Goal: Transaction & Acquisition: Purchase product/service

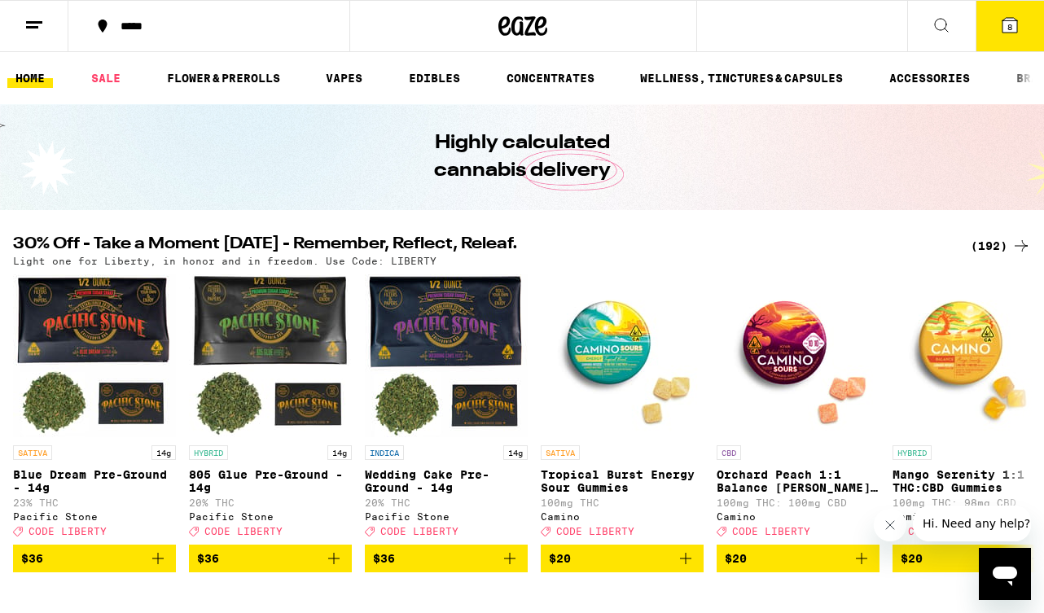
click at [988, 246] on div "(192)" at bounding box center [1001, 246] width 60 height 20
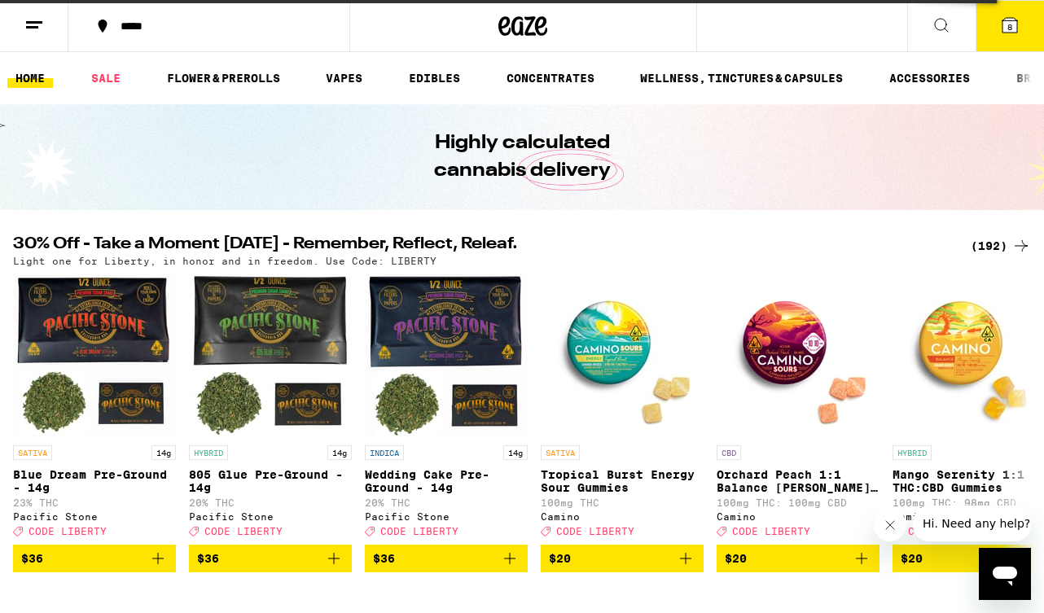
click at [990, 251] on div "(192)" at bounding box center [1001, 246] width 60 height 20
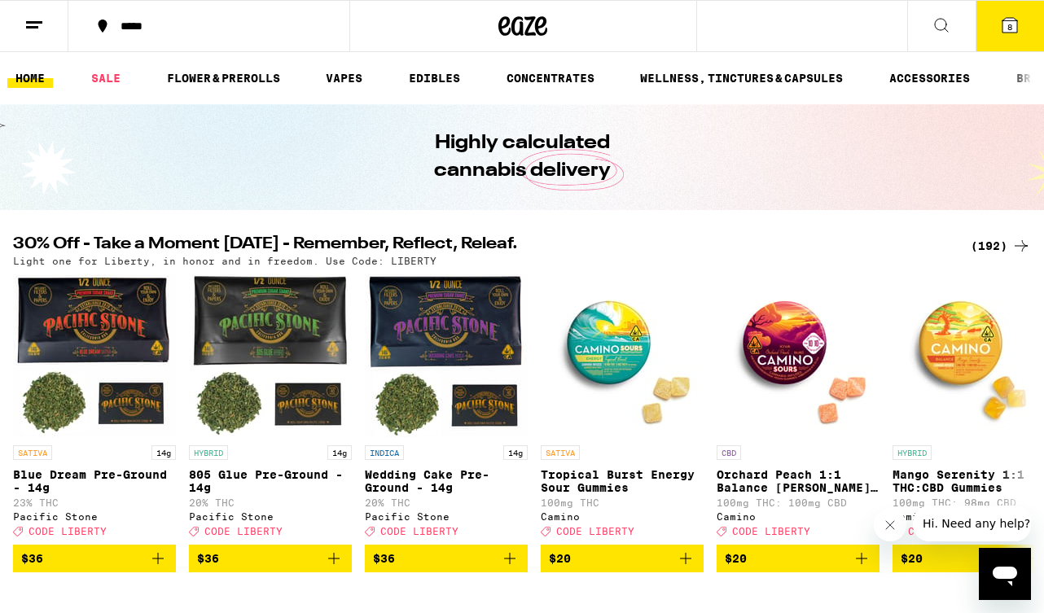
click at [990, 244] on div "(192)" at bounding box center [1001, 246] width 60 height 20
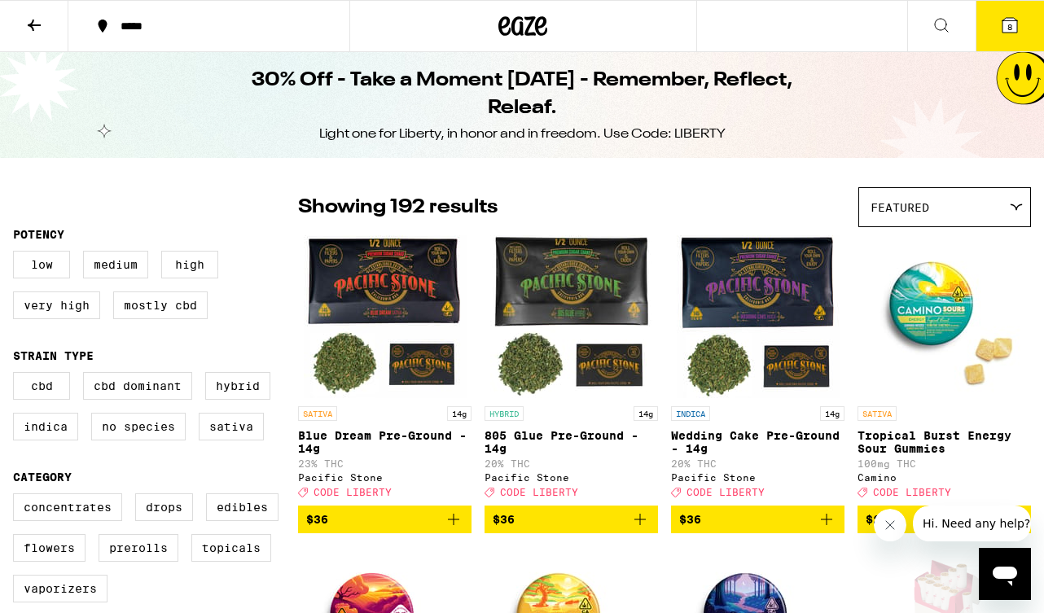
click at [963, 196] on div "Featured" at bounding box center [944, 207] width 171 height 38
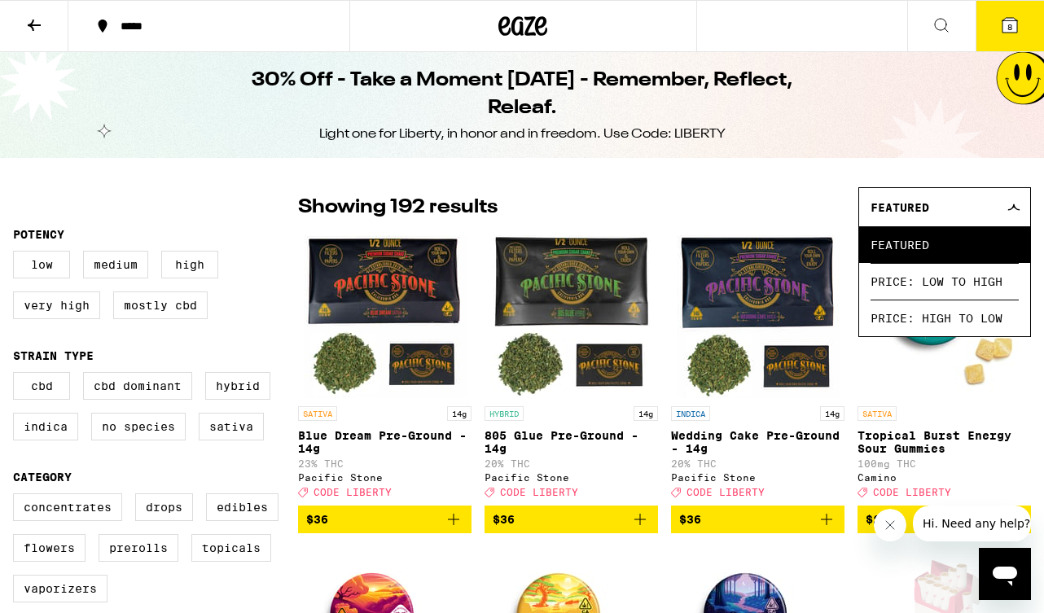
click at [963, 196] on div "Featured" at bounding box center [944, 207] width 171 height 38
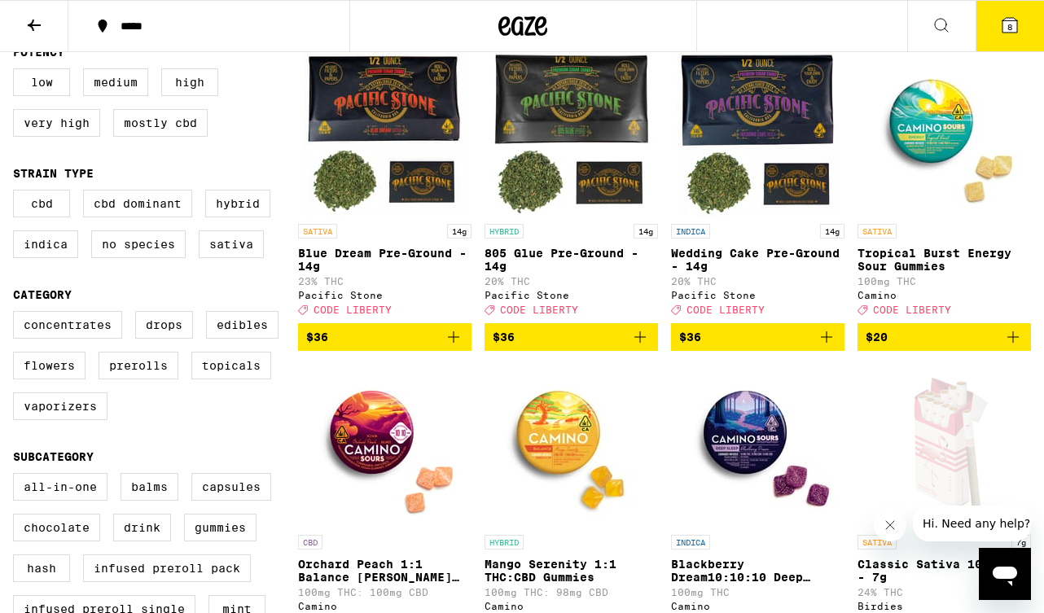
scroll to position [186, 0]
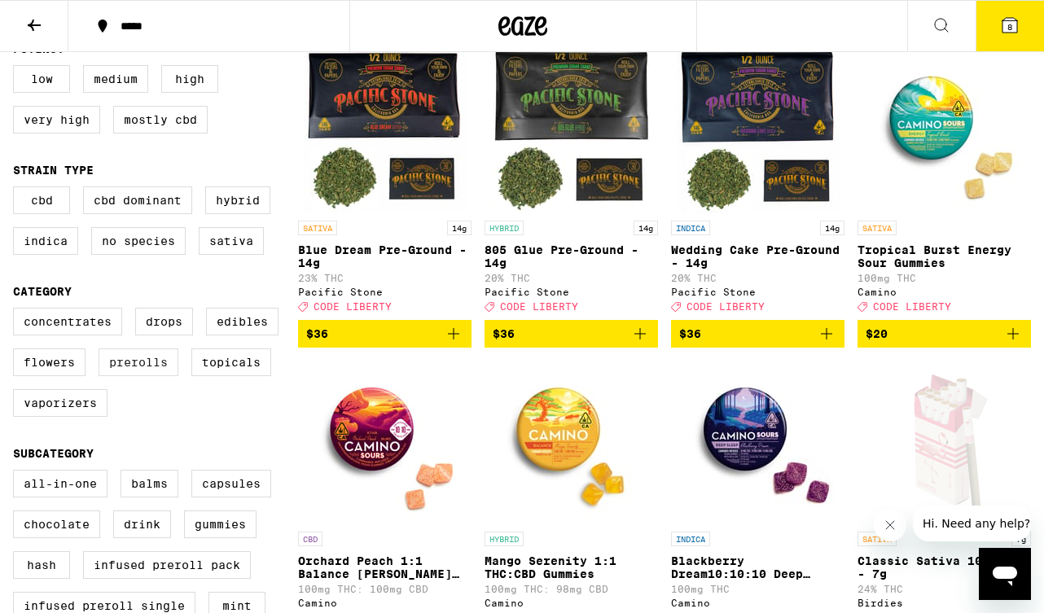
click at [156, 376] on label "Prerolls" at bounding box center [139, 363] width 80 height 28
click at [17, 311] on input "Prerolls" at bounding box center [16, 310] width 1 height 1
checkbox input "true"
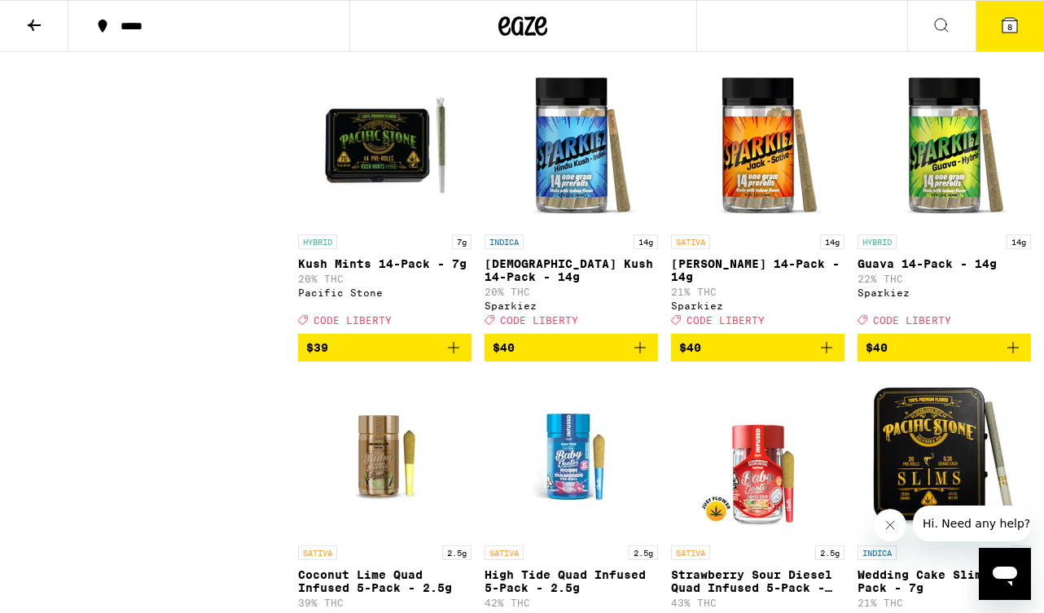
scroll to position [2002, 0]
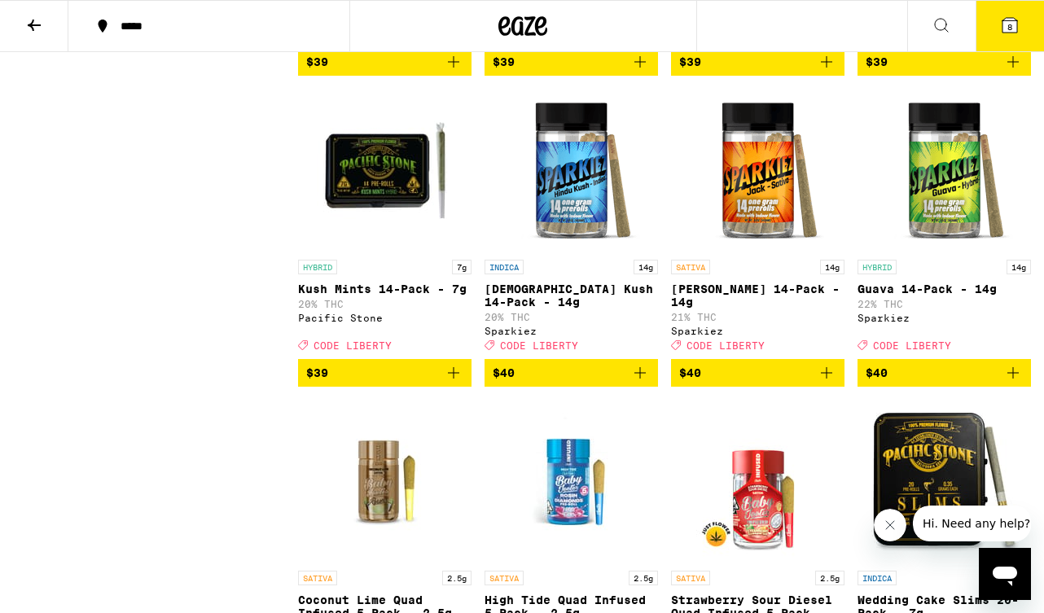
click at [756, 235] on img "Open page for Jack 14-Pack - 14g from Sparkiez" at bounding box center [758, 170] width 163 height 163
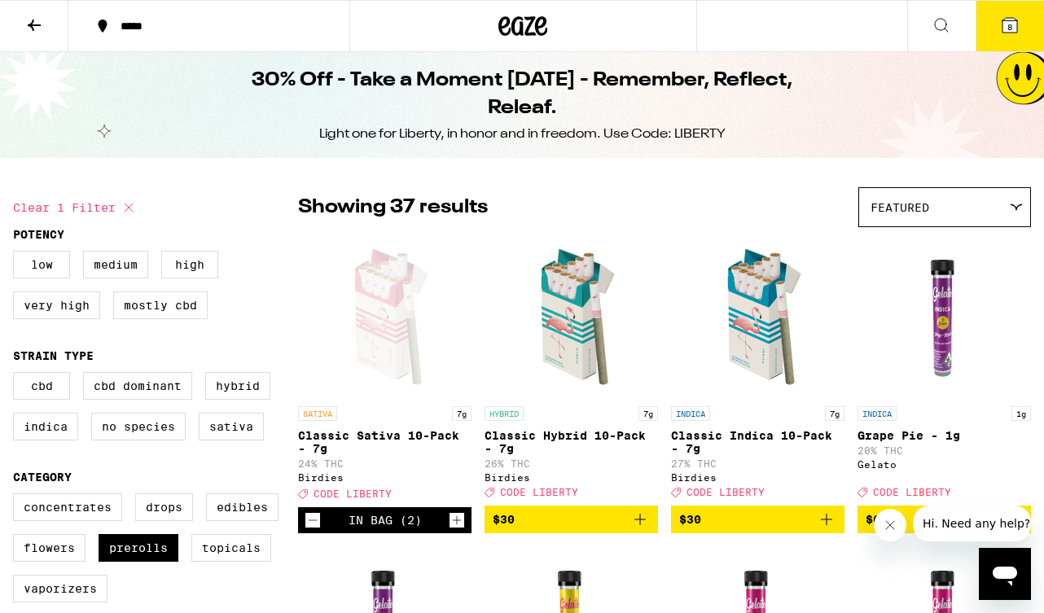
click at [1001, 16] on icon at bounding box center [1010, 25] width 20 height 20
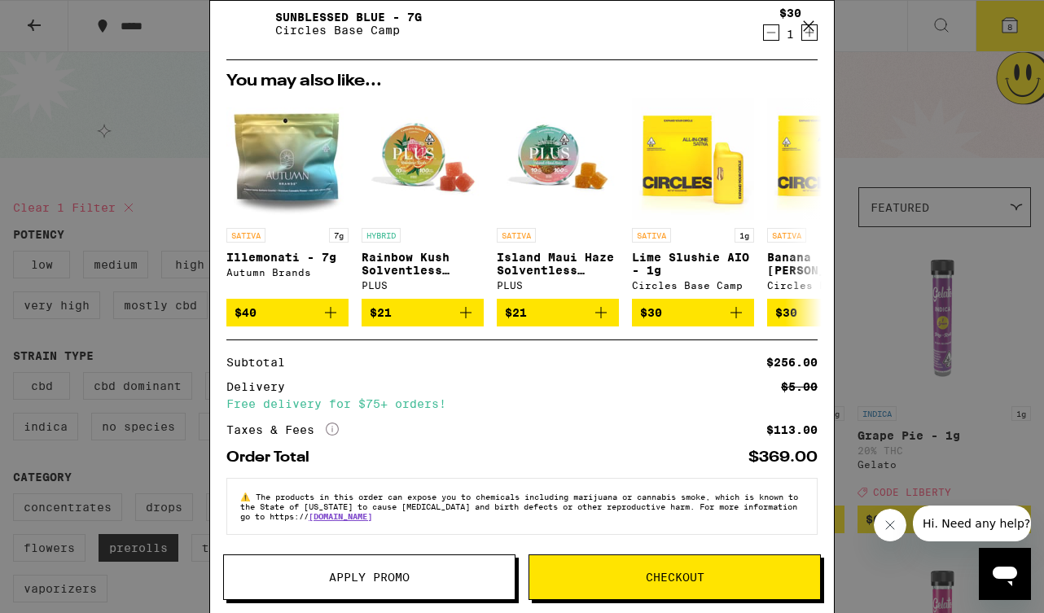
scroll to position [356, 0]
click at [407, 585] on button "Apply Promo" at bounding box center [369, 578] width 292 height 46
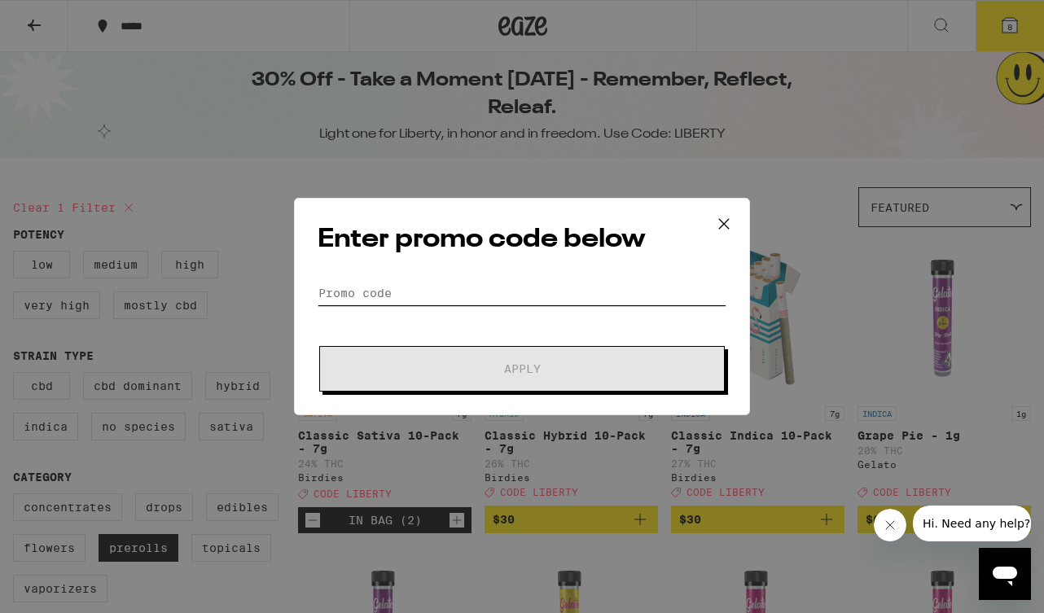
click at [390, 292] on input "Promo Code" at bounding box center [522, 293] width 409 height 24
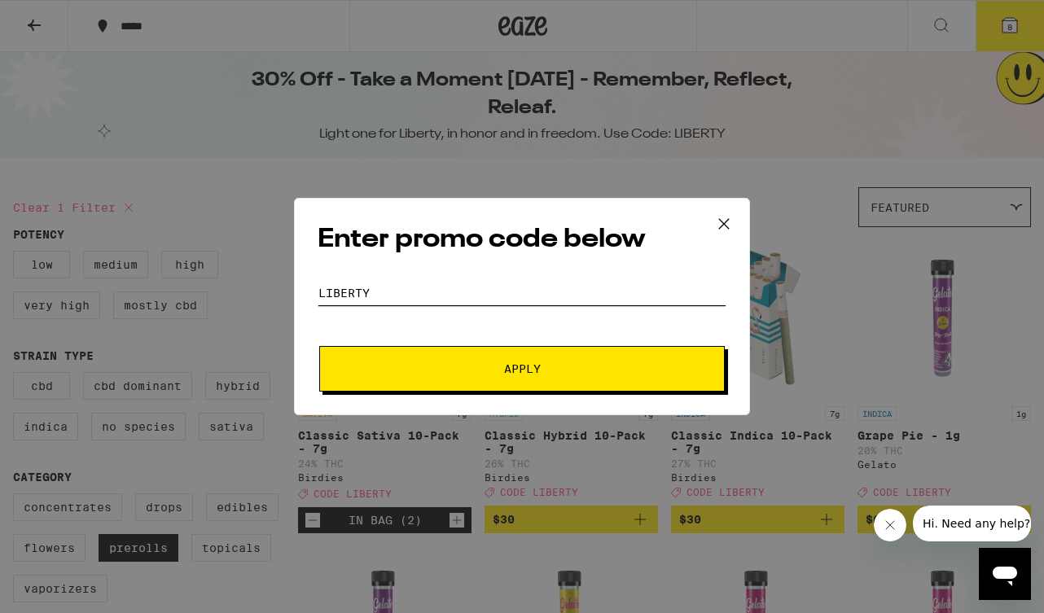
type input "Liberty"
click at [458, 369] on span "Apply" at bounding box center [521, 368] width 293 height 11
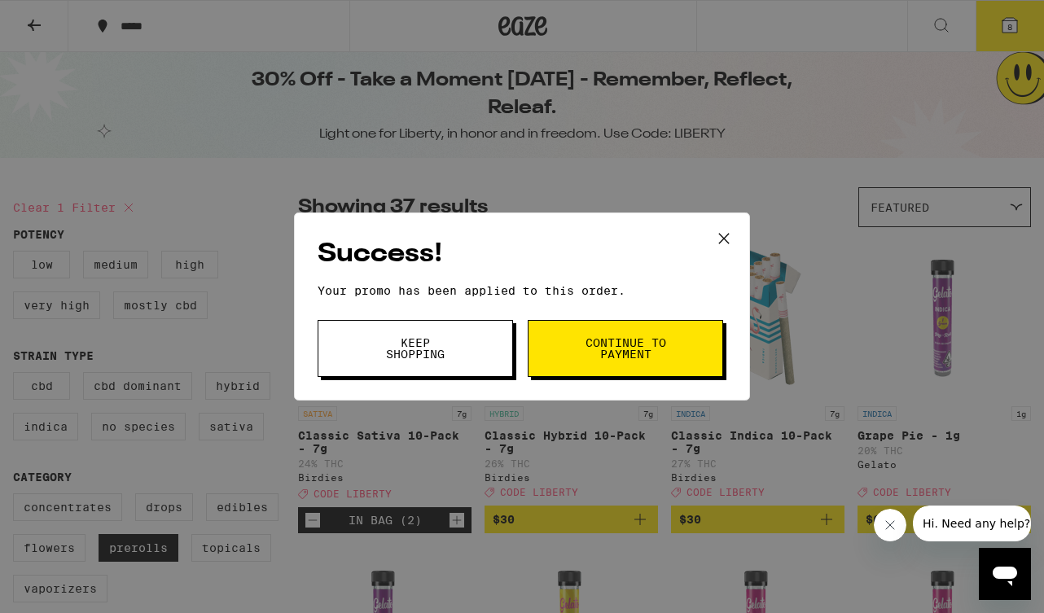
click at [606, 348] on span "Continue to payment" at bounding box center [625, 348] width 83 height 23
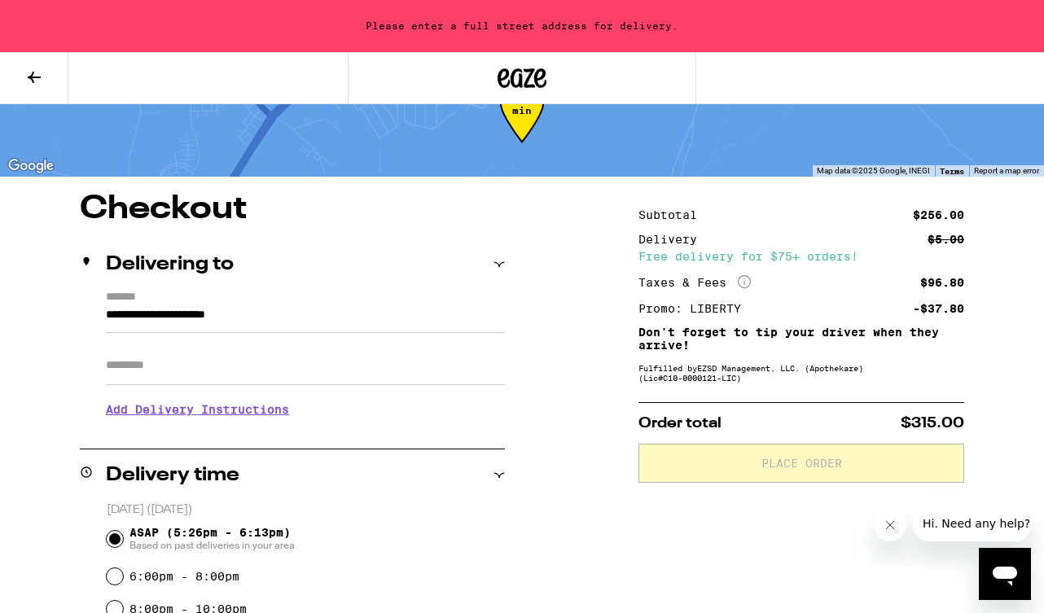
scroll to position [56, 0]
drag, startPoint x: 143, startPoint y: 317, endPoint x: -33, endPoint y: 317, distance: 175.1
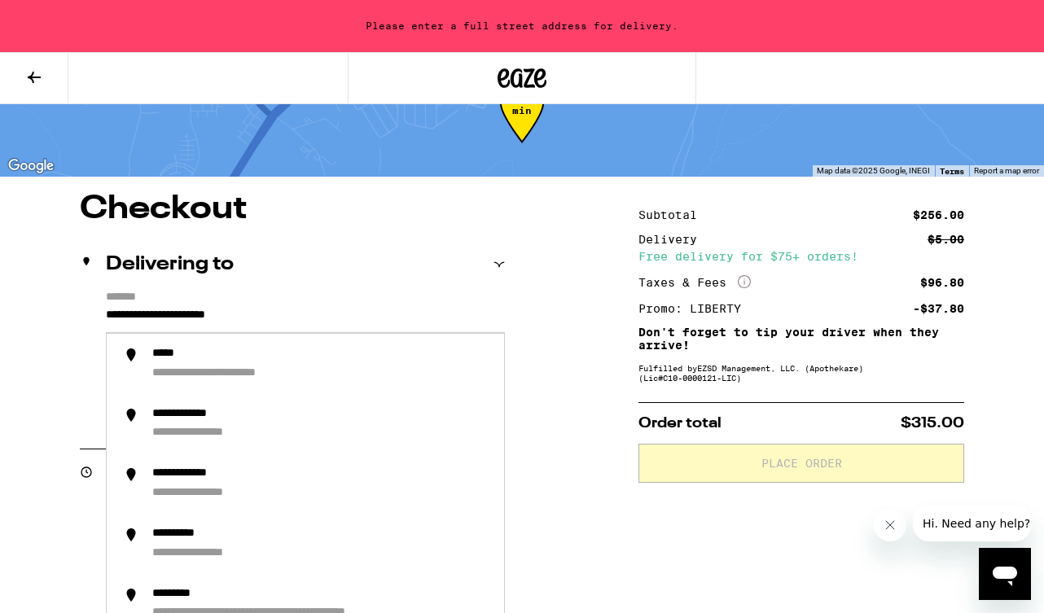
drag, startPoint x: 307, startPoint y: 314, endPoint x: -33, endPoint y: 315, distance: 339.6
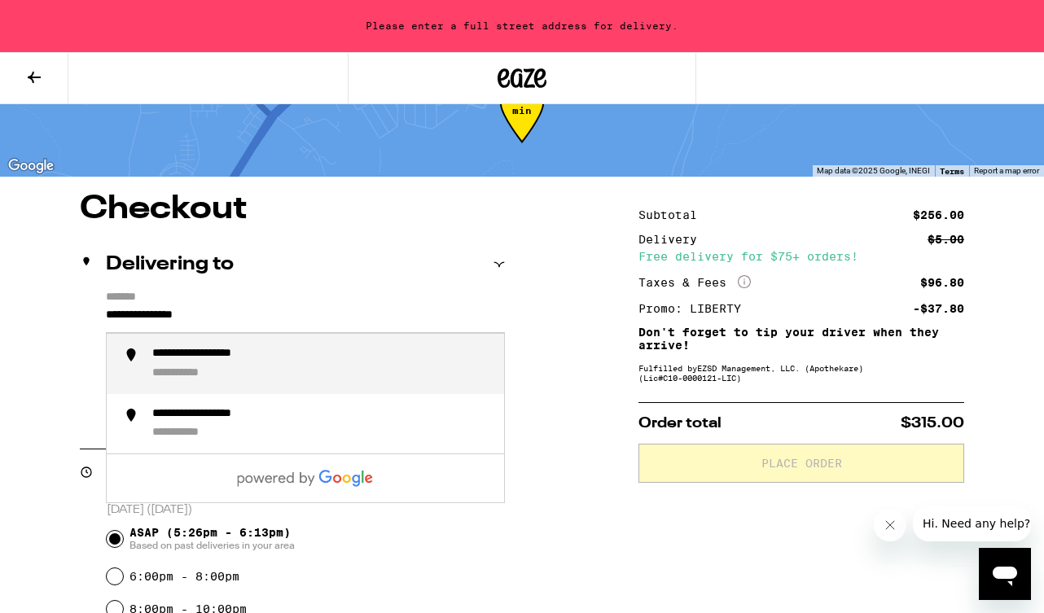
click at [229, 376] on div "**********" at bounding box center [192, 373] width 81 height 15
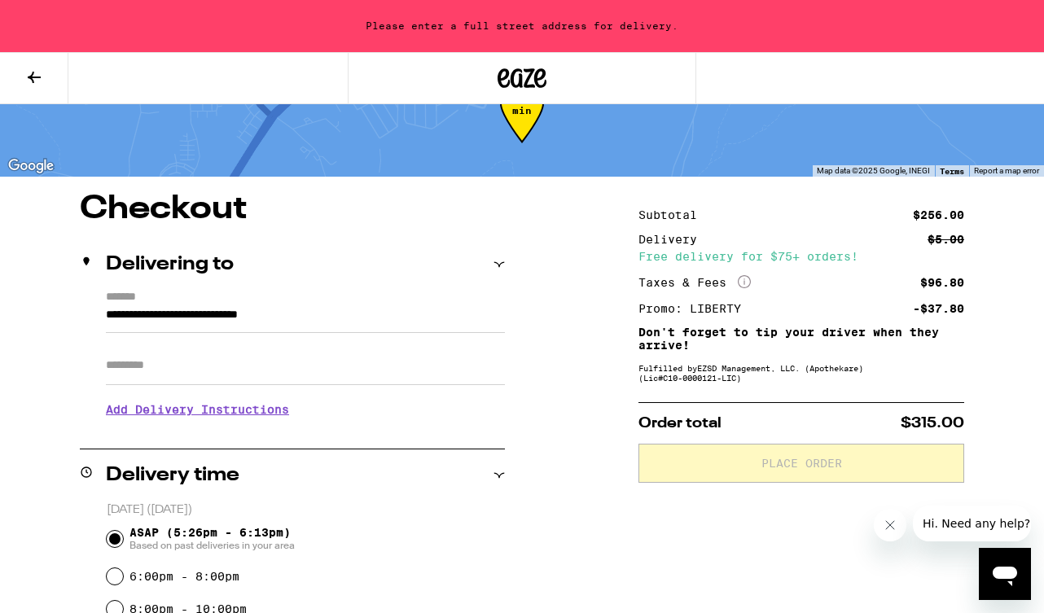
type input "**********"
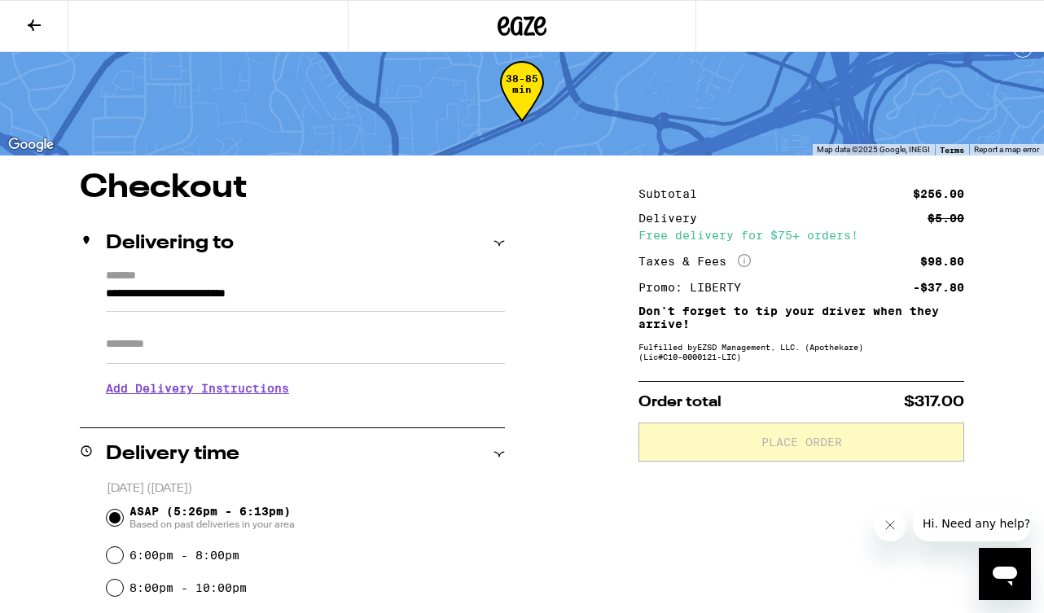
scroll to position [40, 0]
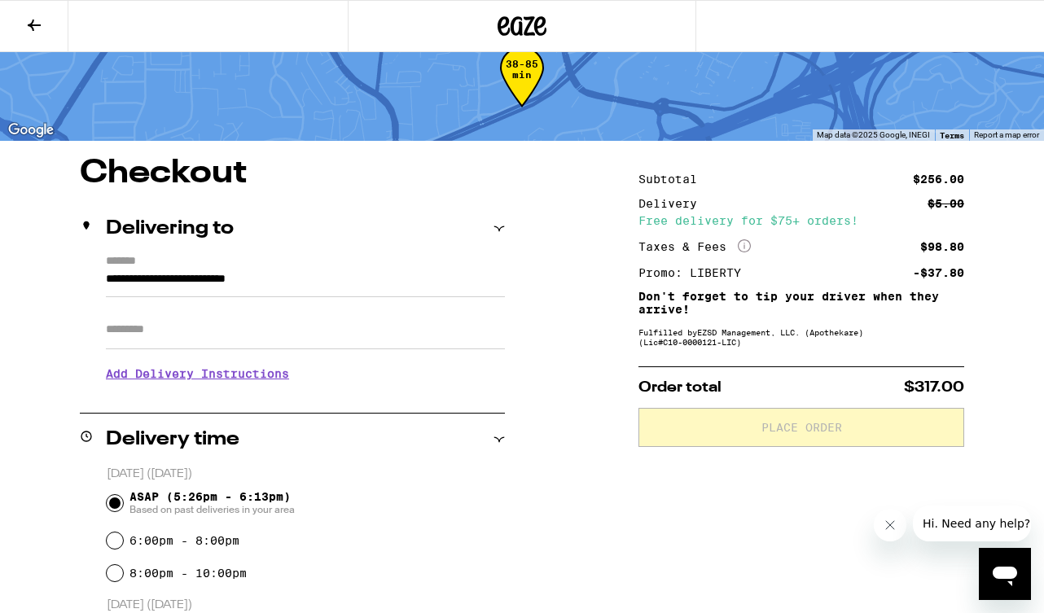
click at [229, 384] on h3 "Add Delivery Instructions" at bounding box center [305, 373] width 399 height 37
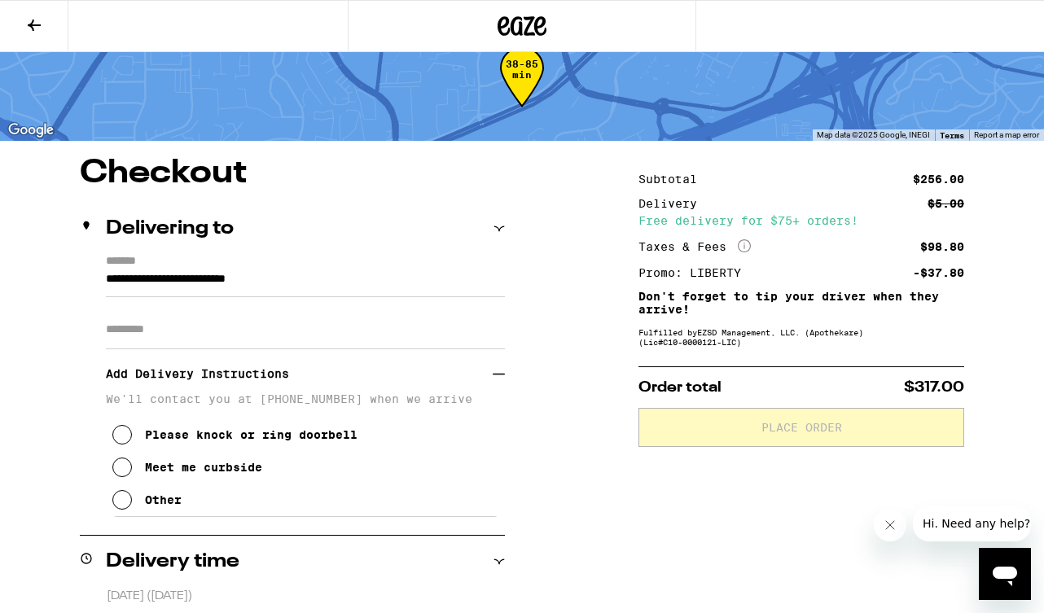
click at [173, 506] on div "Other" at bounding box center [163, 500] width 37 height 13
click at [179, 559] on textarea "Enter any other delivery instructions you want driver to know" at bounding box center [306, 554] width 388 height 77
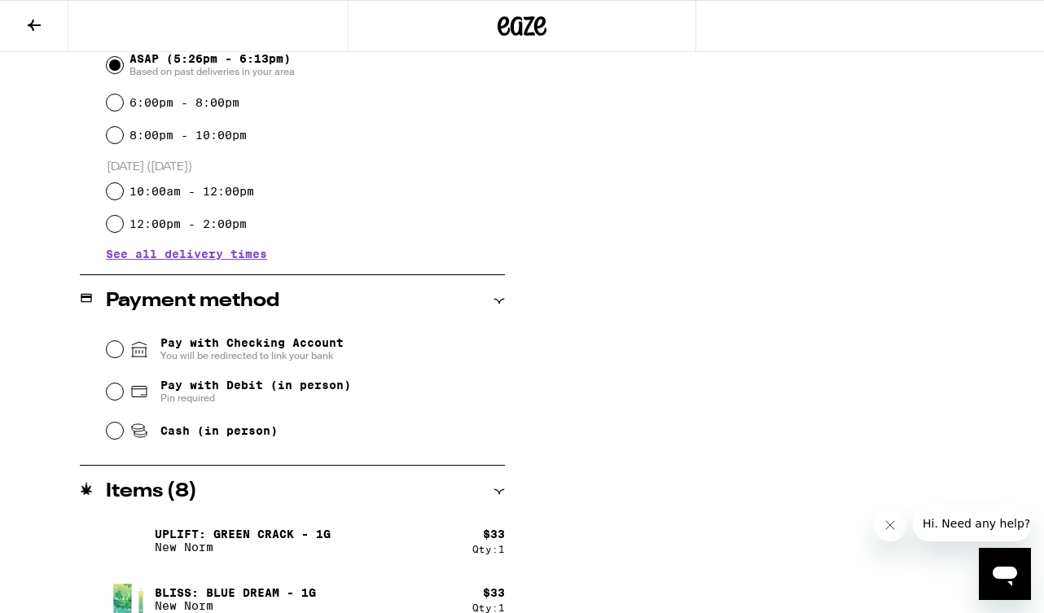
scroll to position [706, 0]
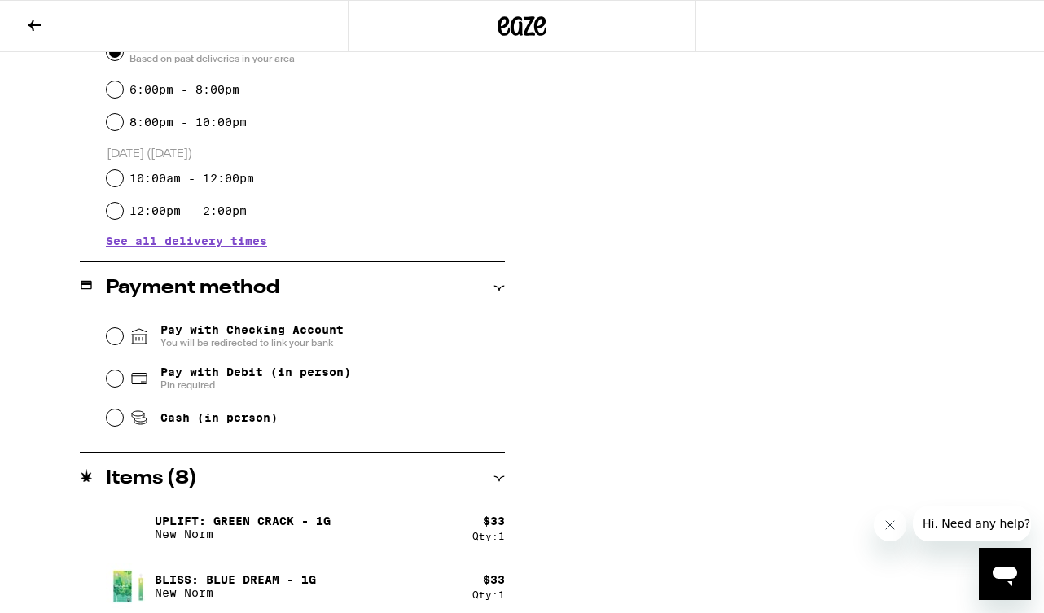
type textarea "will meet you out front of apartment complex. Wearing a black shirt."
click at [231, 419] on span "Cash (in person)" at bounding box center [218, 417] width 117 height 13
click at [123, 419] on input "Cash (in person)" at bounding box center [115, 418] width 16 height 16
radio input "true"
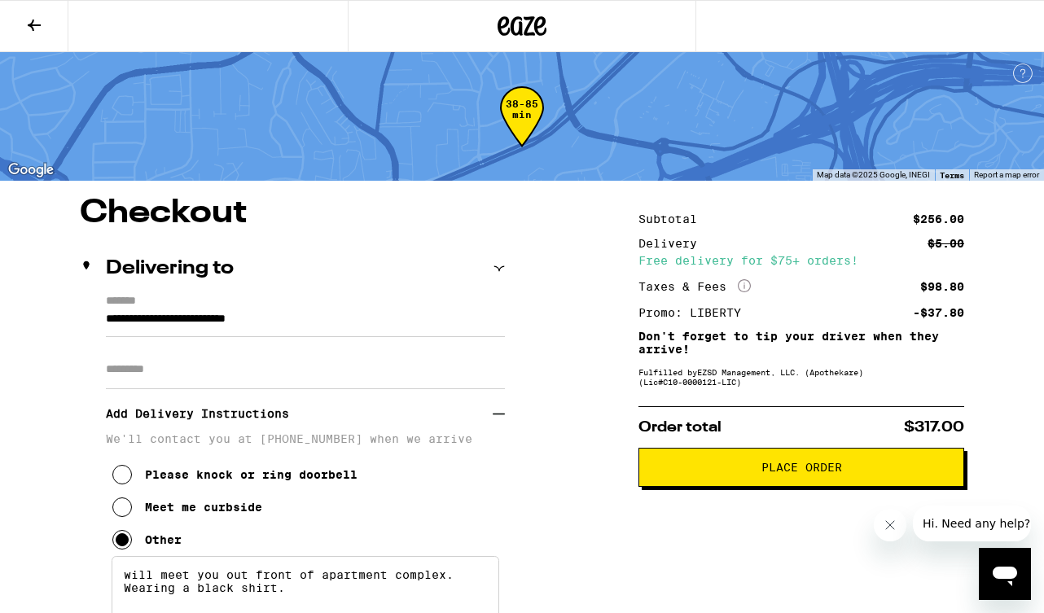
scroll to position [0, 0]
click at [829, 481] on button "Place Order" at bounding box center [801, 467] width 326 height 39
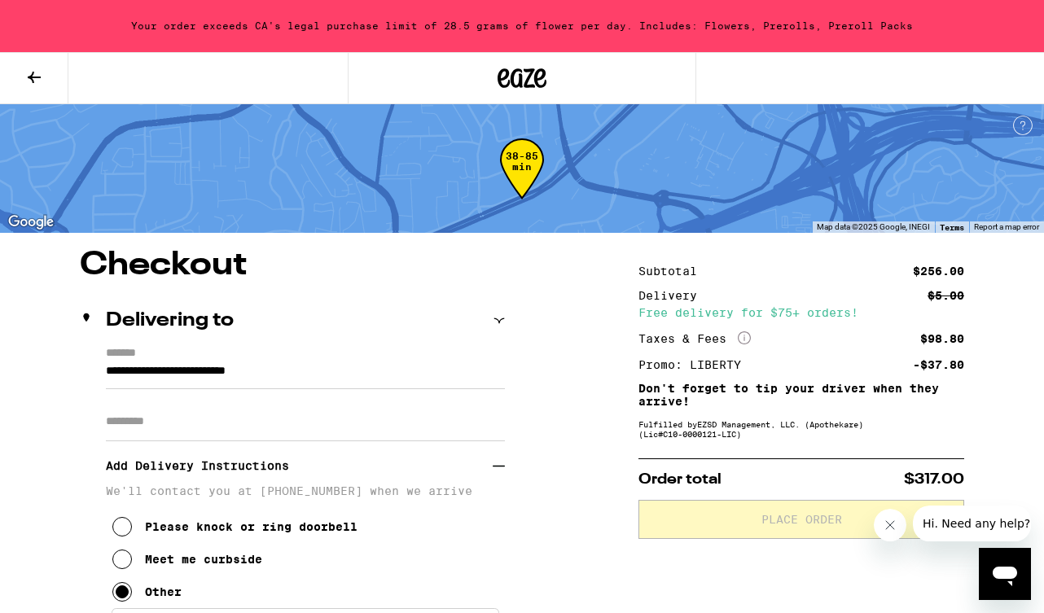
click at [893, 524] on icon "Close message from company" at bounding box center [890, 525] width 13 height 13
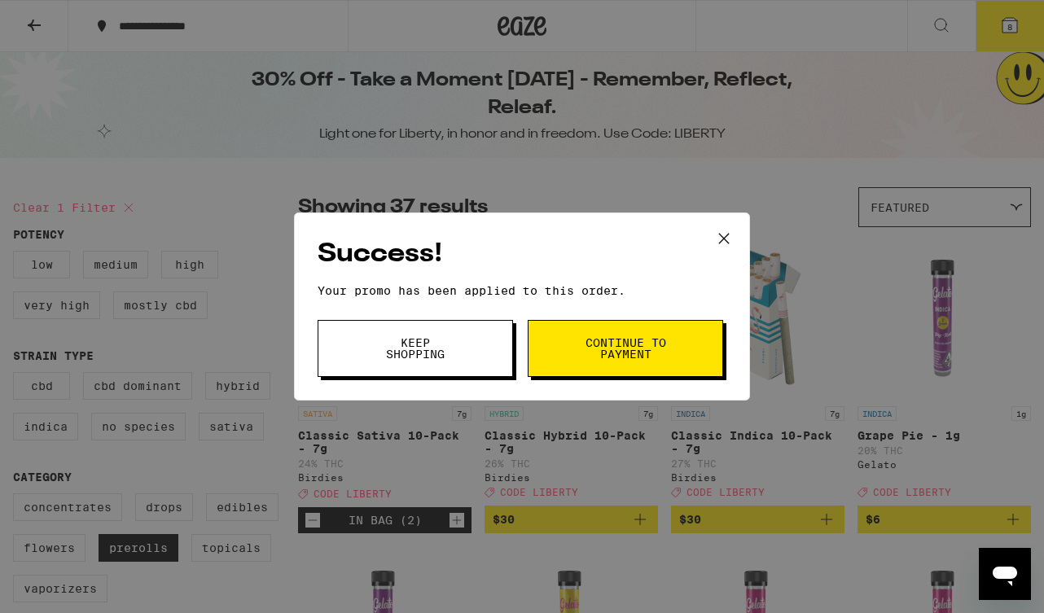
click at [30, 80] on div "Success! Your promo has been applied to this order. Promo Code Keep Shopping Co…" at bounding box center [522, 306] width 1044 height 613
click at [725, 238] on icon at bounding box center [724, 238] width 24 height 24
click at [731, 236] on icon at bounding box center [724, 238] width 24 height 24
click at [722, 236] on icon at bounding box center [724, 238] width 24 height 24
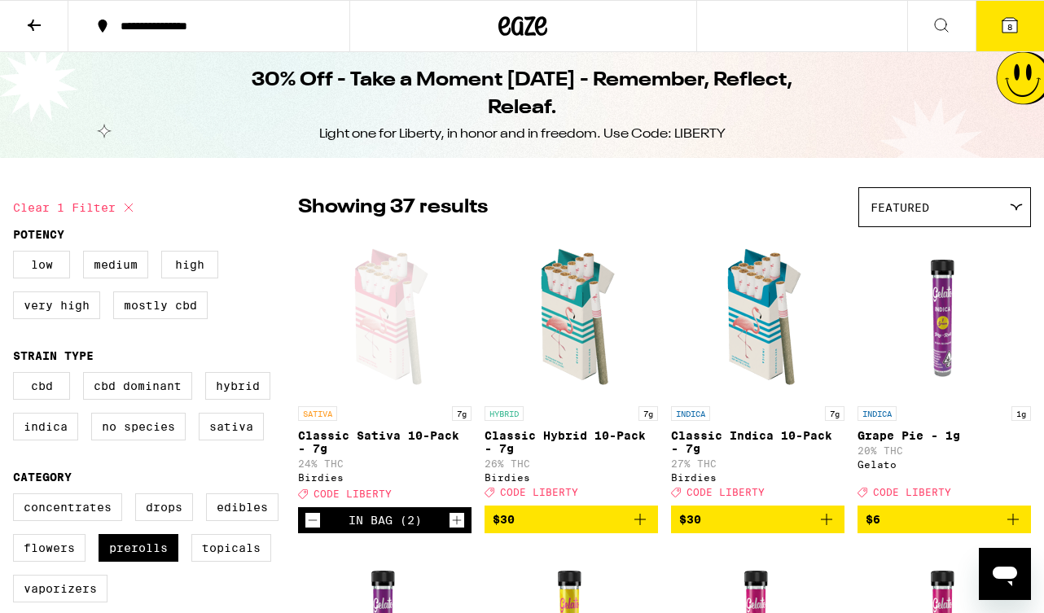
click at [1016, 27] on icon at bounding box center [1009, 25] width 15 height 15
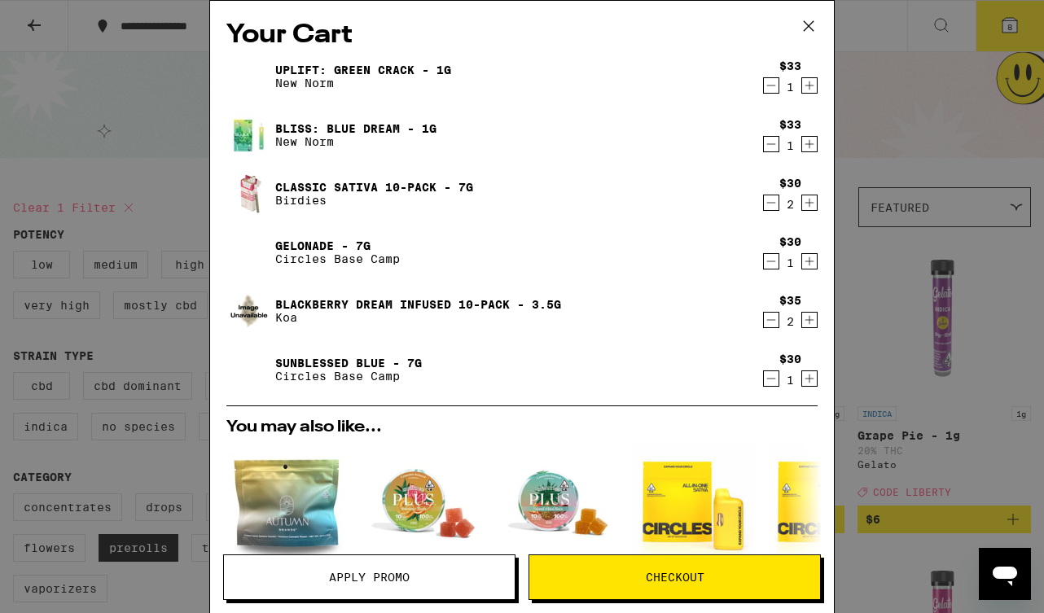
click at [773, 321] on icon "Decrement" at bounding box center [771, 320] width 15 height 20
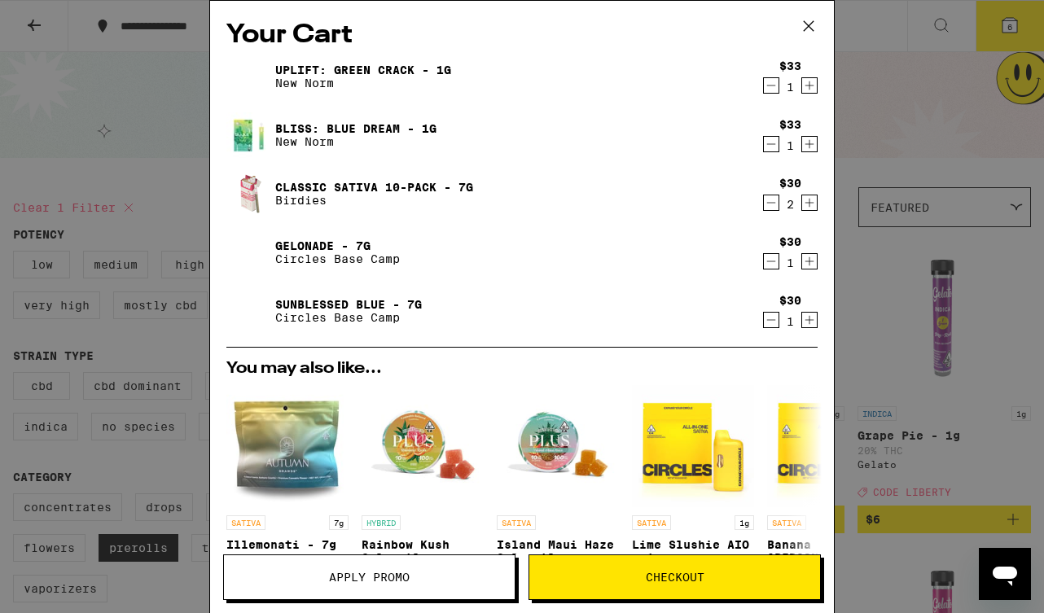
click at [773, 324] on icon "Decrement" at bounding box center [771, 320] width 15 height 20
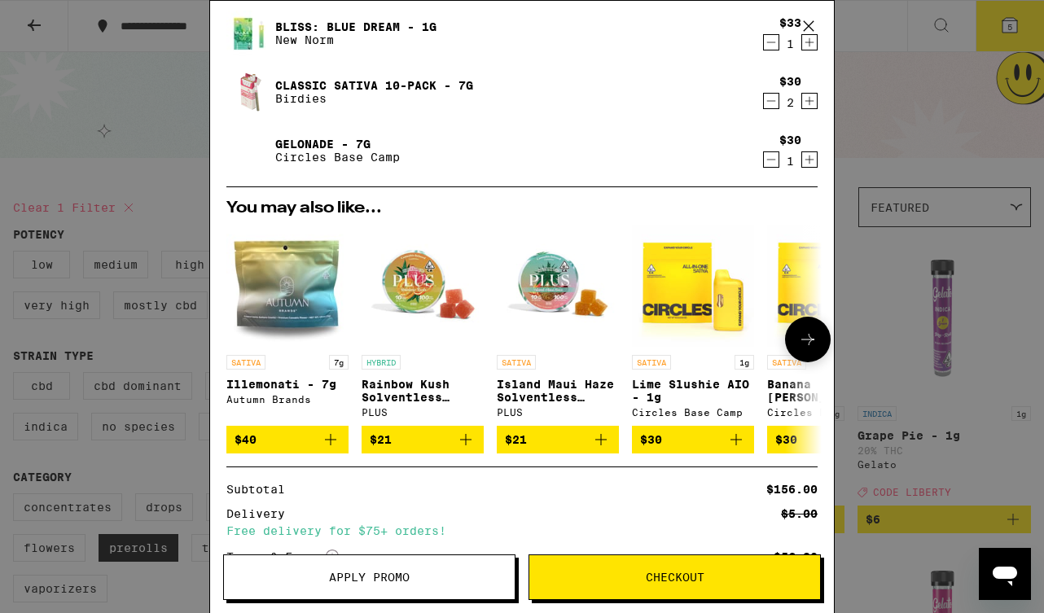
scroll to position [103, 0]
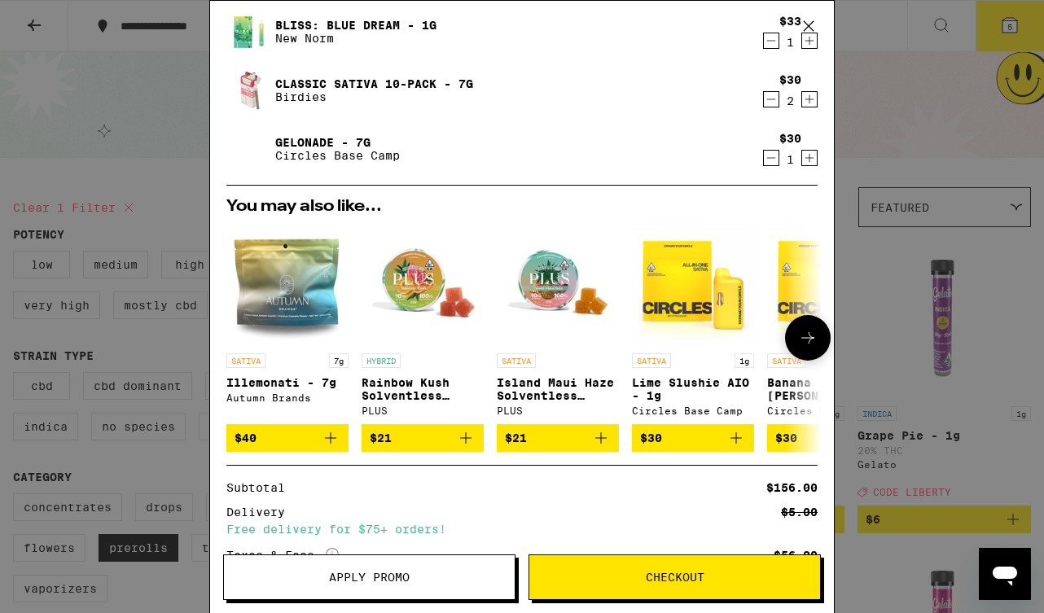
click at [814, 339] on icon at bounding box center [808, 338] width 20 height 20
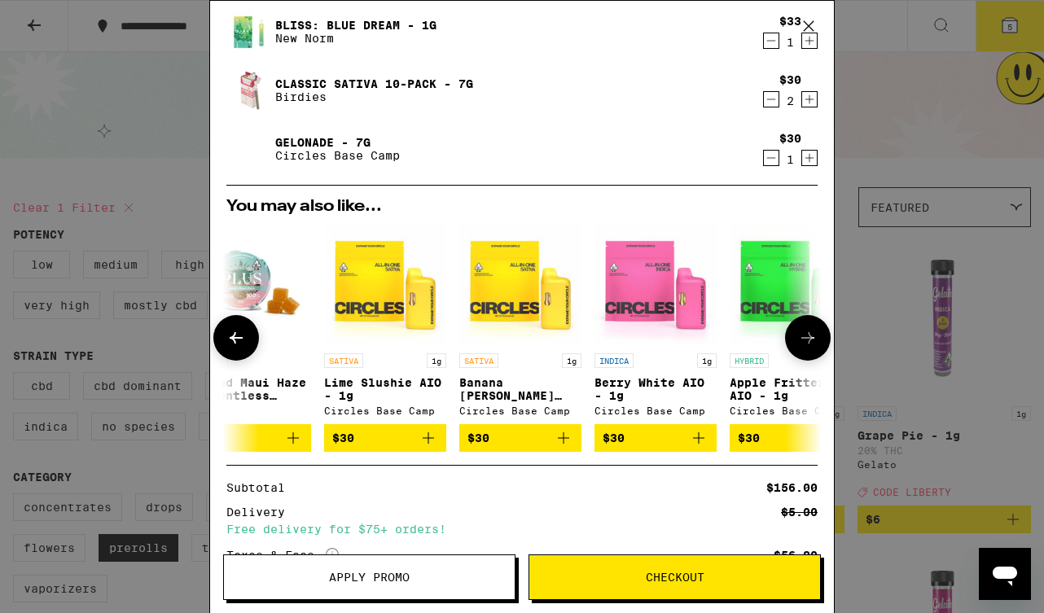
scroll to position [0, 414]
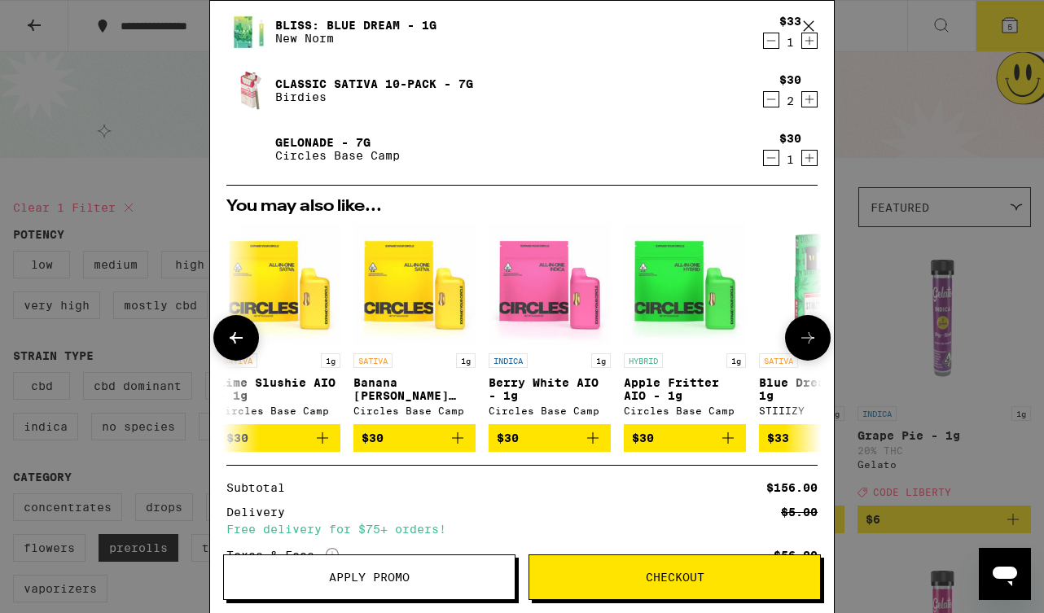
click at [814, 339] on icon at bounding box center [808, 338] width 20 height 20
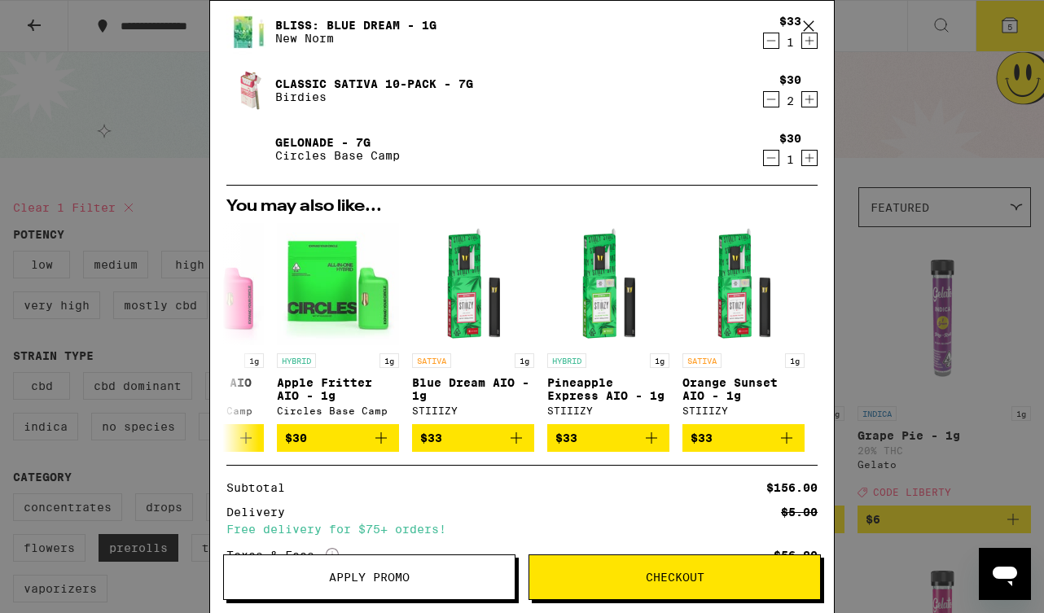
click at [440, 568] on button "Apply Promo" at bounding box center [369, 578] width 292 height 46
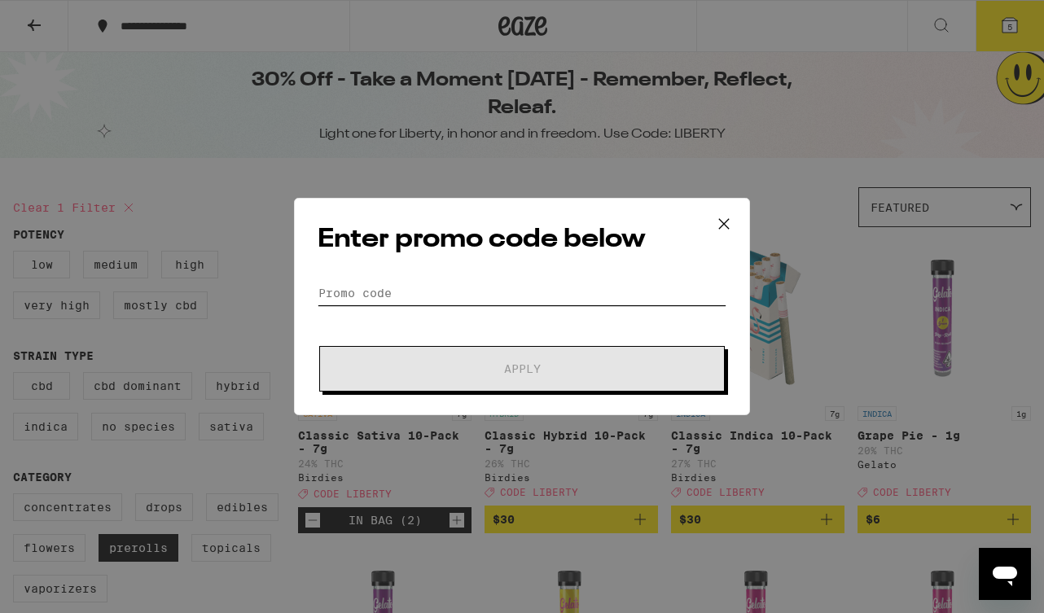
click at [384, 300] on input "Promo Code" at bounding box center [522, 293] width 409 height 24
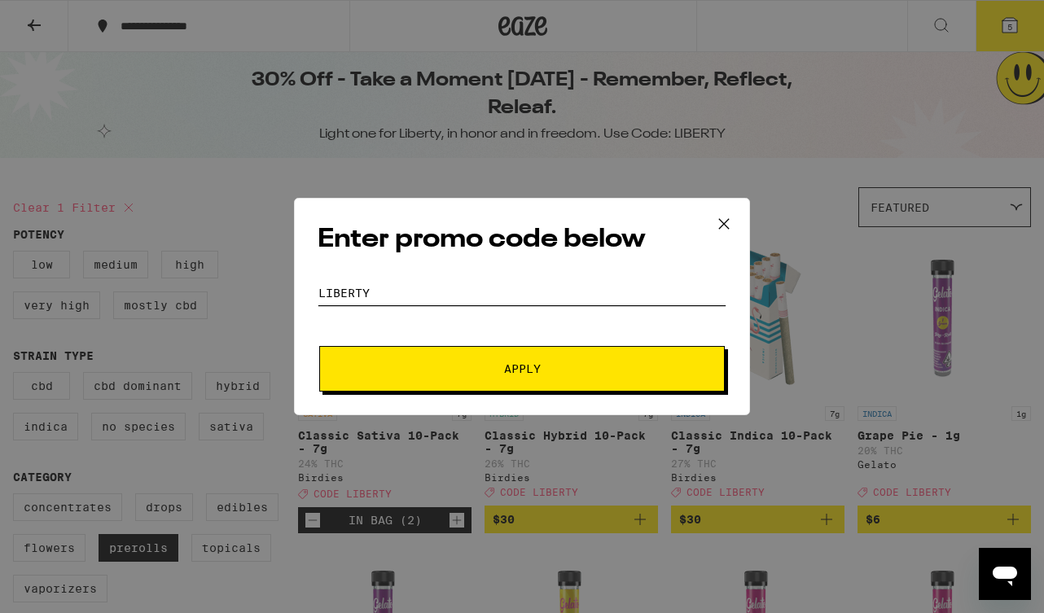
type input "Liberty"
click at [428, 378] on button "Apply" at bounding box center [522, 369] width 406 height 46
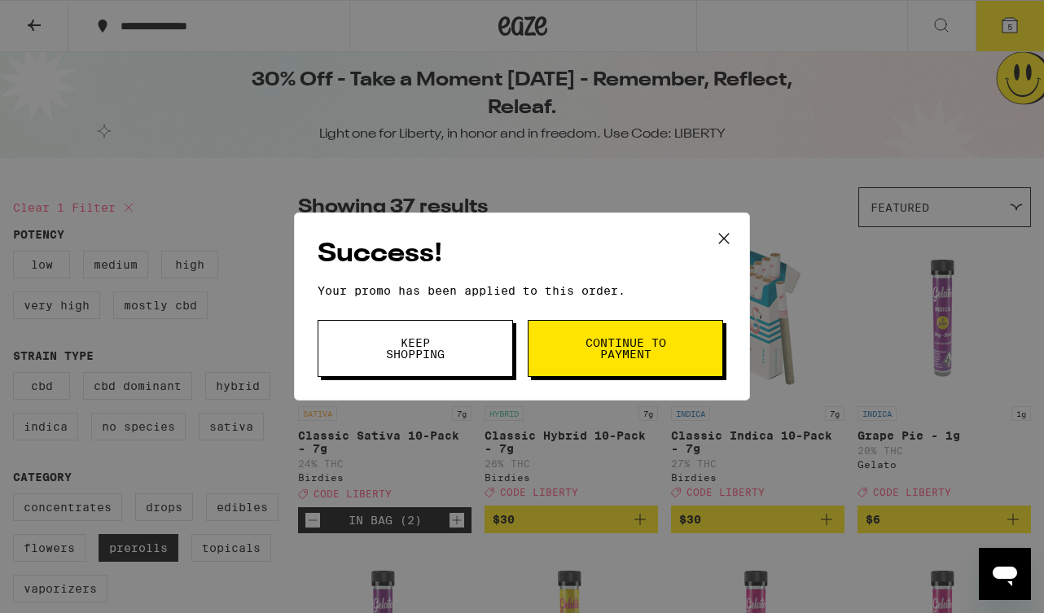
click at [645, 362] on button "Continue to payment" at bounding box center [625, 348] width 195 height 57
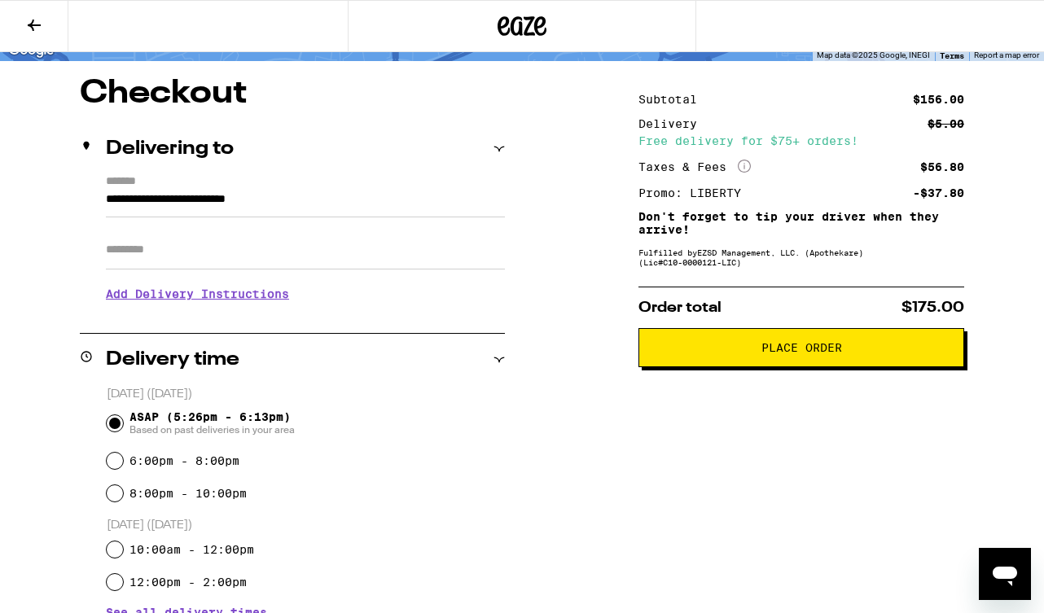
scroll to position [118, 0]
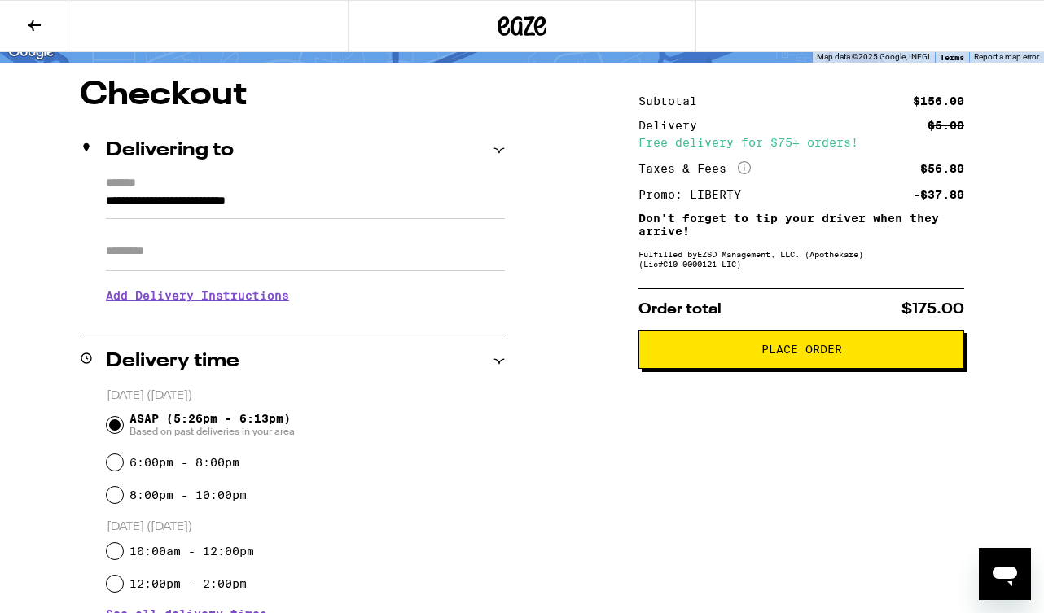
click at [235, 296] on h3 "Add Delivery Instructions" at bounding box center [305, 295] width 399 height 37
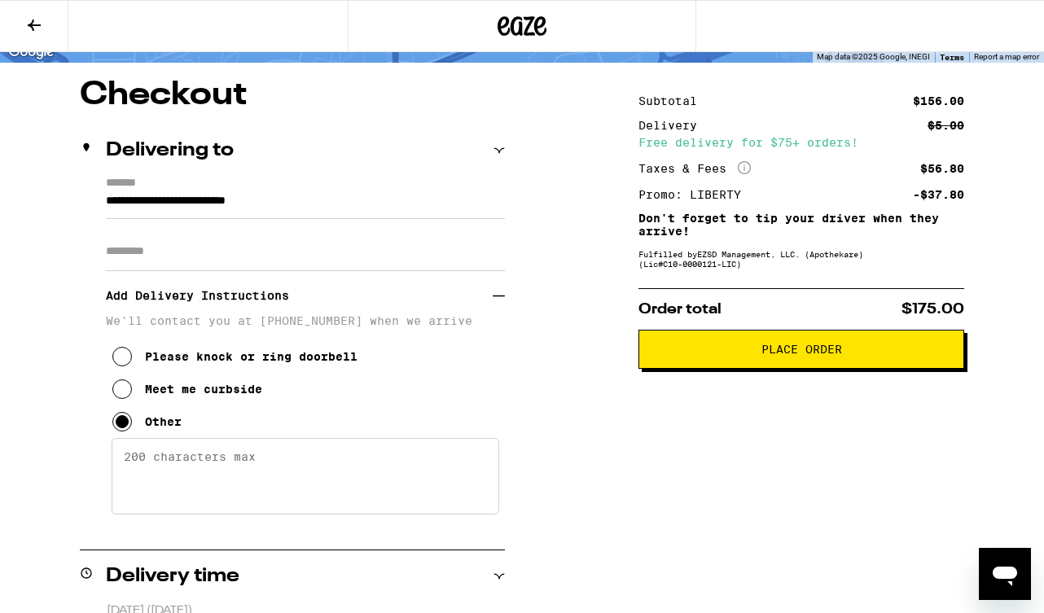
click at [246, 502] on textarea "Enter any other delivery instructions you want driver to know" at bounding box center [306, 476] width 388 height 77
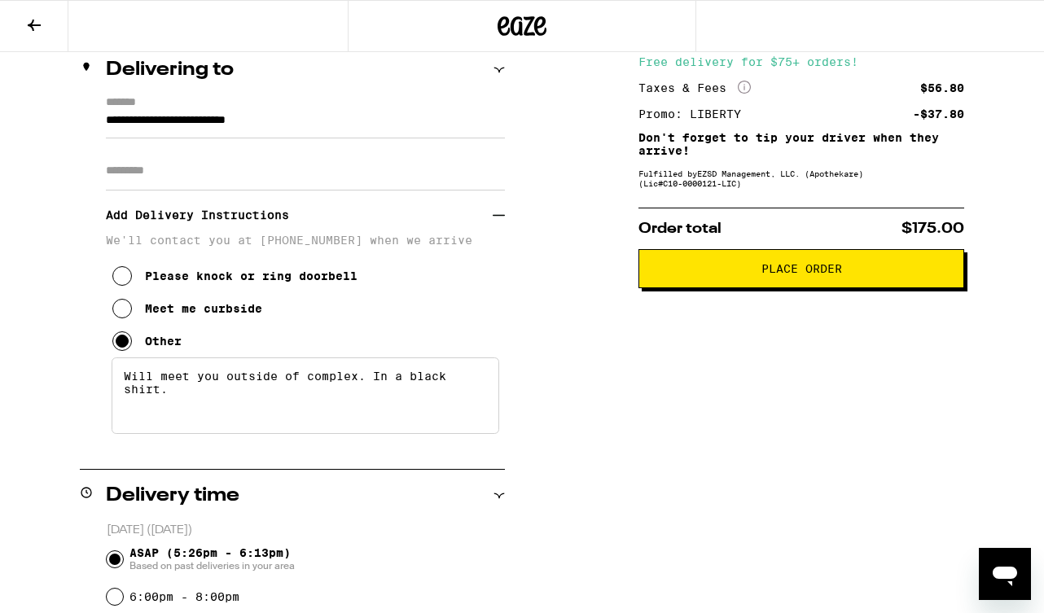
scroll to position [195, 0]
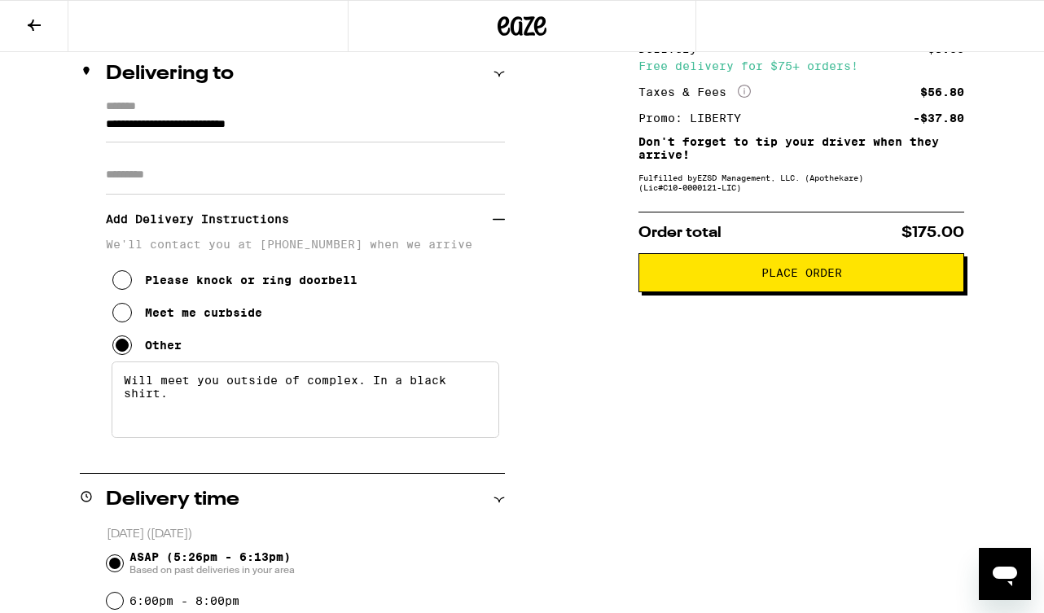
type textarea "Will meet you outside of complex. In a black shirt."
click at [807, 288] on button "Place Order" at bounding box center [801, 272] width 326 height 39
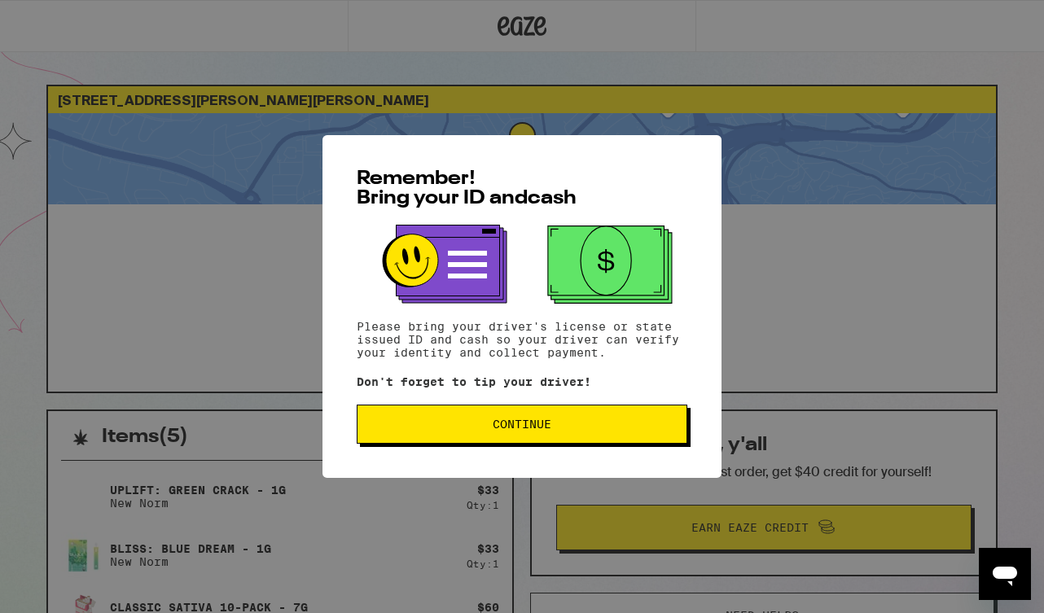
click at [533, 436] on button "Continue" at bounding box center [522, 424] width 331 height 39
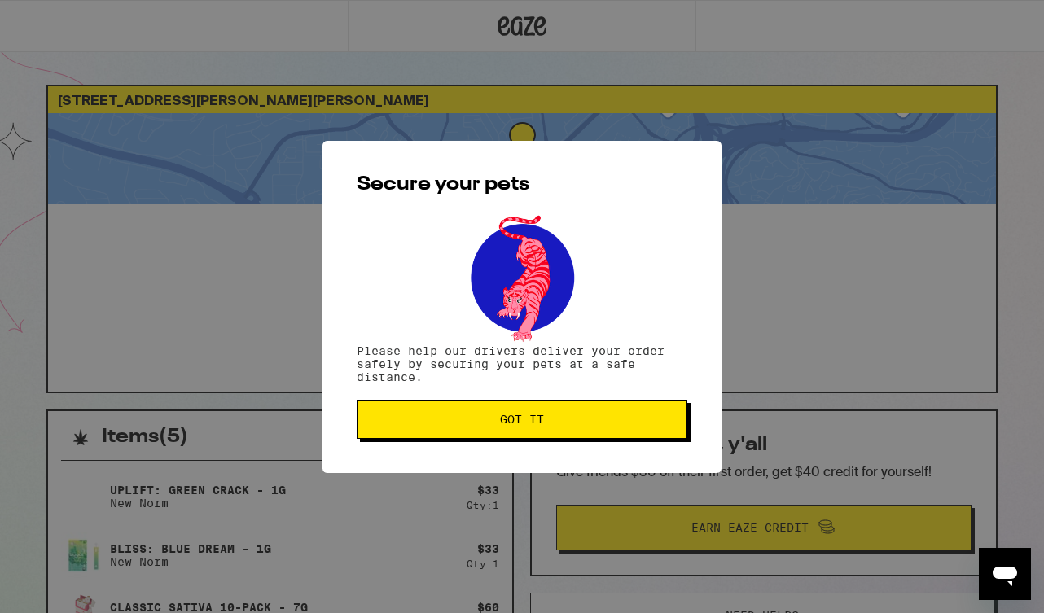
click at [533, 436] on button "Got it" at bounding box center [522, 419] width 331 height 39
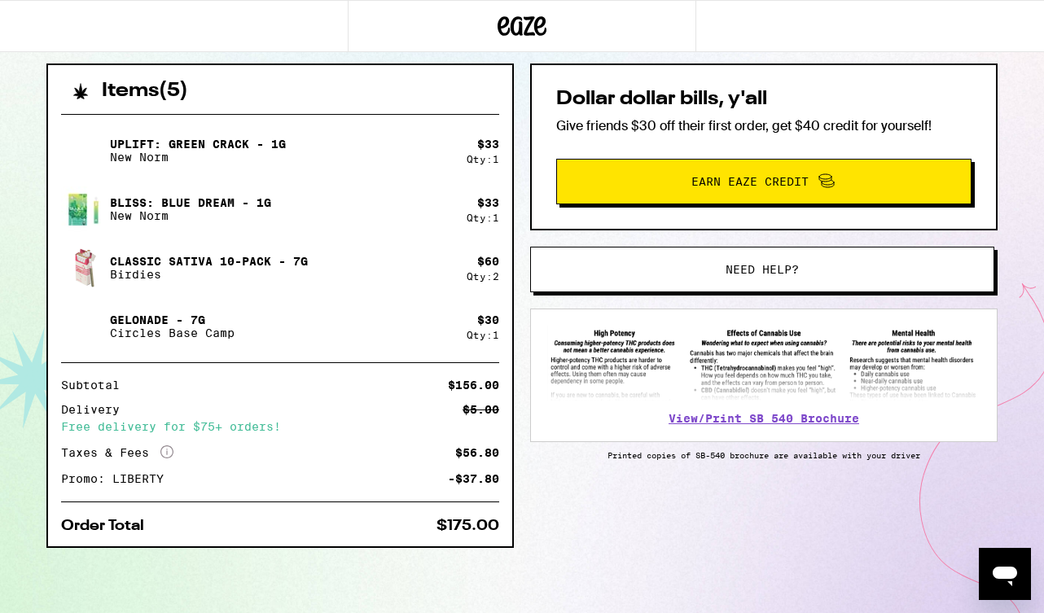
scroll to position [348, 0]
